Goal: Task Accomplishment & Management: Manage account settings

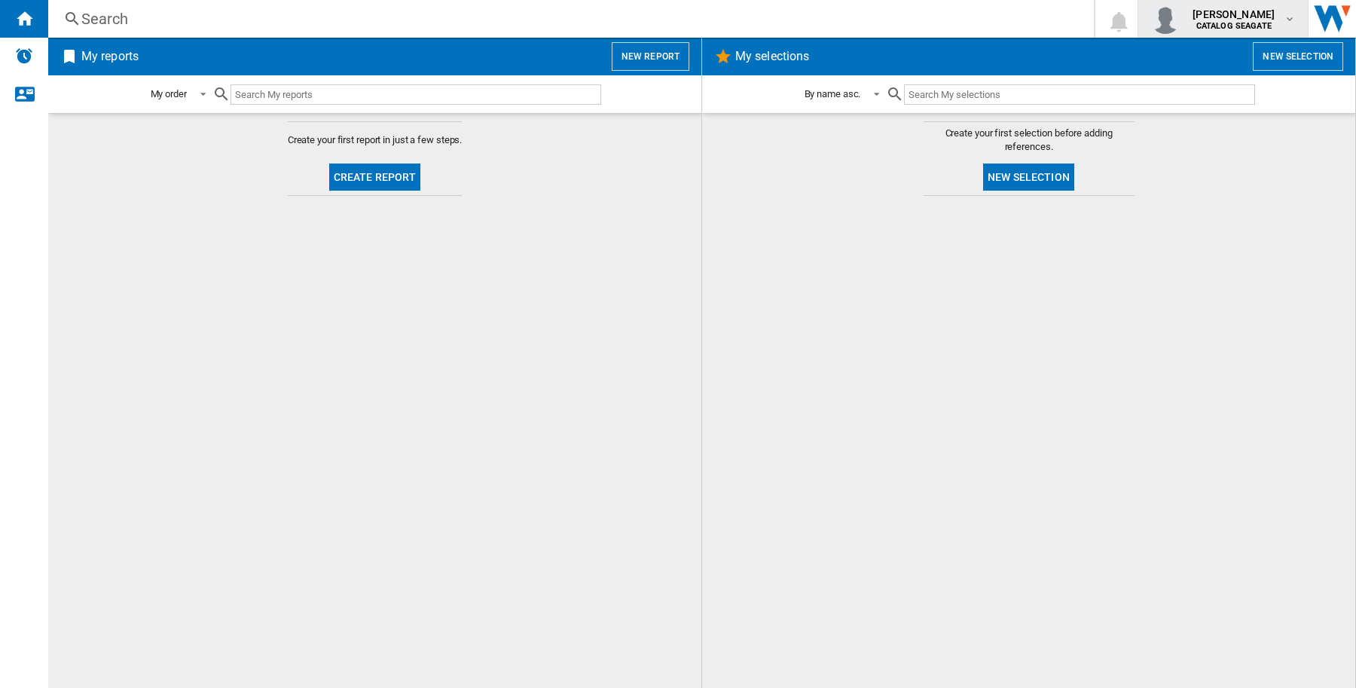
click at [1262, 9] on span "[PERSON_NAME]" at bounding box center [1234, 14] width 82 height 15
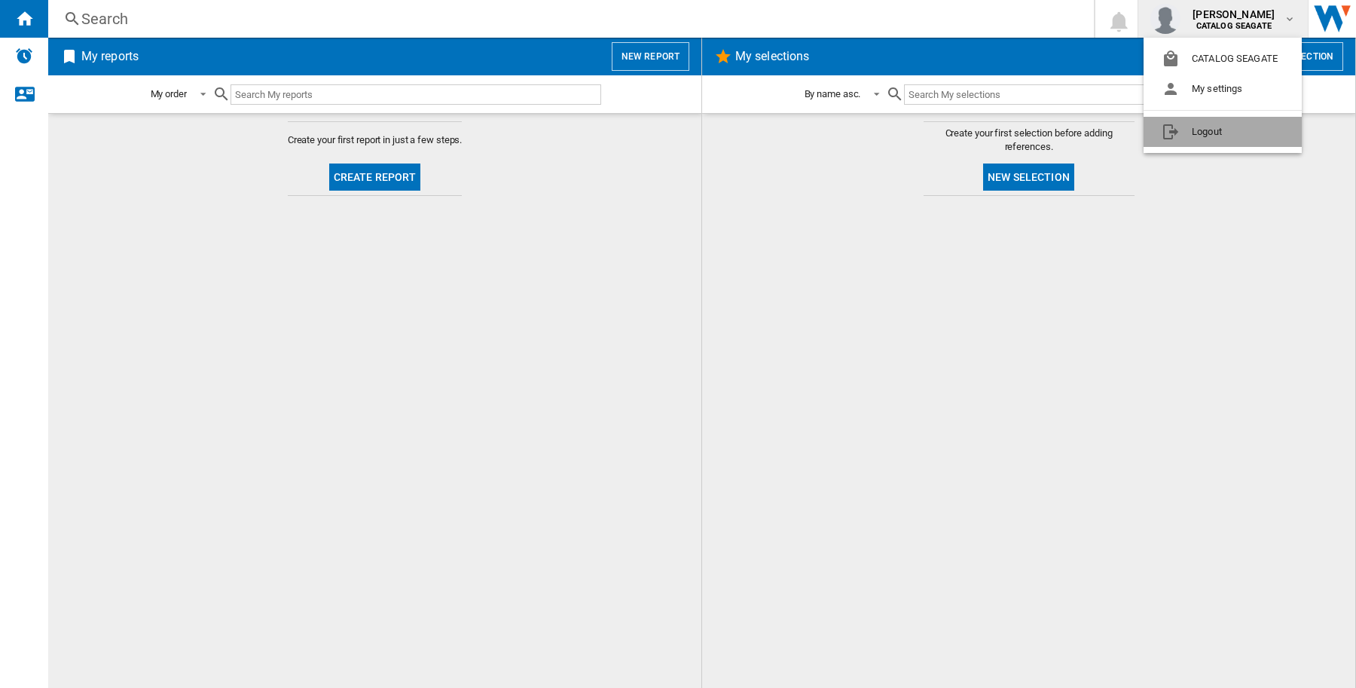
click at [1251, 121] on button "Logout" at bounding box center [1223, 132] width 158 height 30
